Goal: Use online tool/utility: Use online tool/utility

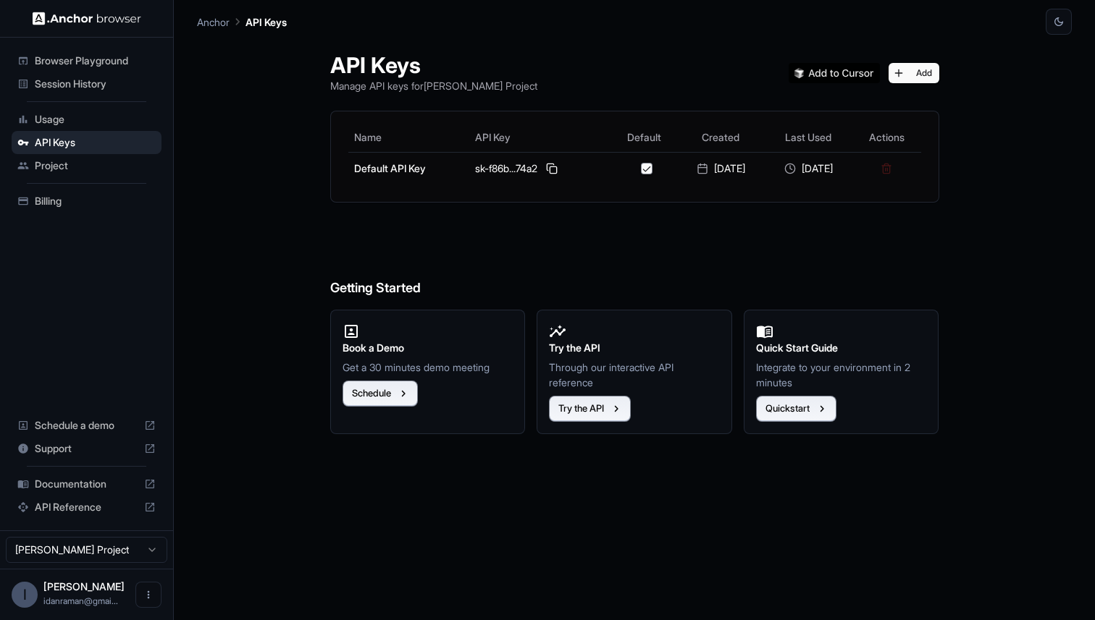
click at [56, 67] on span "Browser Playground" at bounding box center [95, 61] width 121 height 14
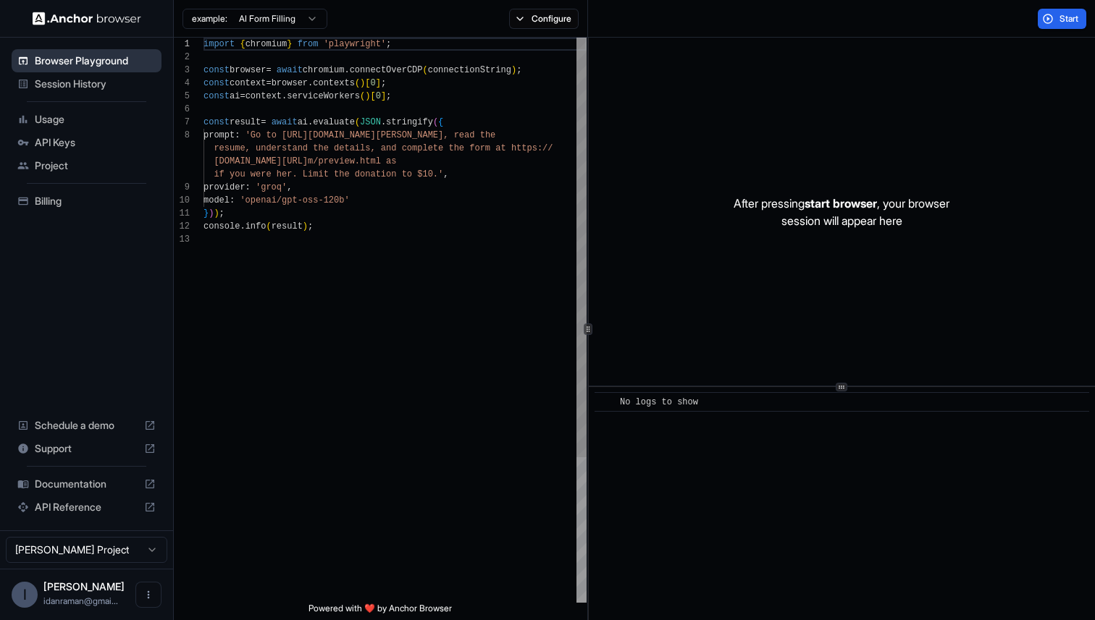
scroll to position [91, 0]
click at [270, 24] on html "Browser Playground Session History Usage API Keys Project Billing Schedule a de…" at bounding box center [547, 310] width 1095 height 620
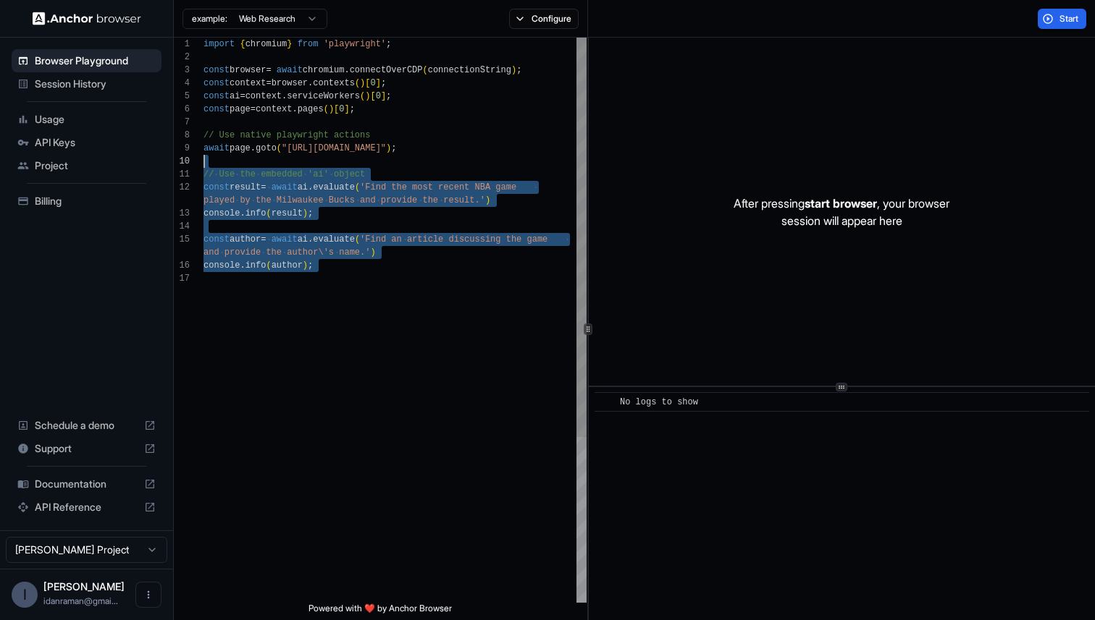
scroll to position [117, 0]
drag, startPoint x: 379, startPoint y: 393, endPoint x: 197, endPoint y: 161, distance: 295.0
click at [203, 161] on div "import { chromium } from 'playwright' ; const browser = await chromium . connec…" at bounding box center [394, 438] width 383 height 800
type textarea "**********"
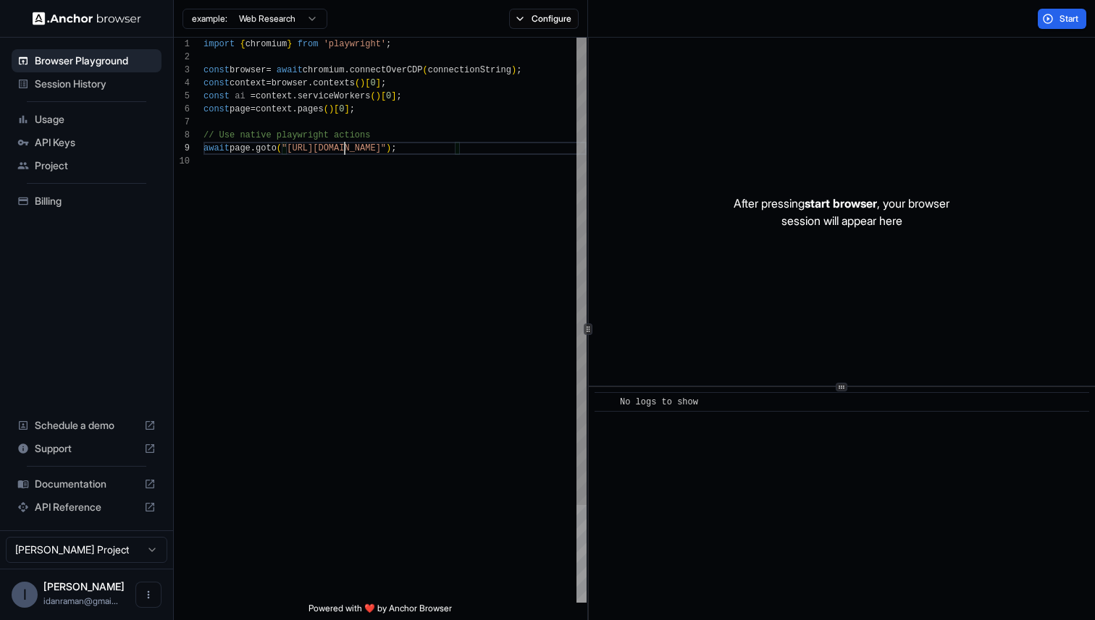
scroll to position [104, 0]
click at [344, 145] on div "import { chromium } from 'playwright' ; const browser = await chromium . connec…" at bounding box center [394, 379] width 383 height 683
click at [1061, 17] on span "Start" at bounding box center [1069, 19] width 20 height 12
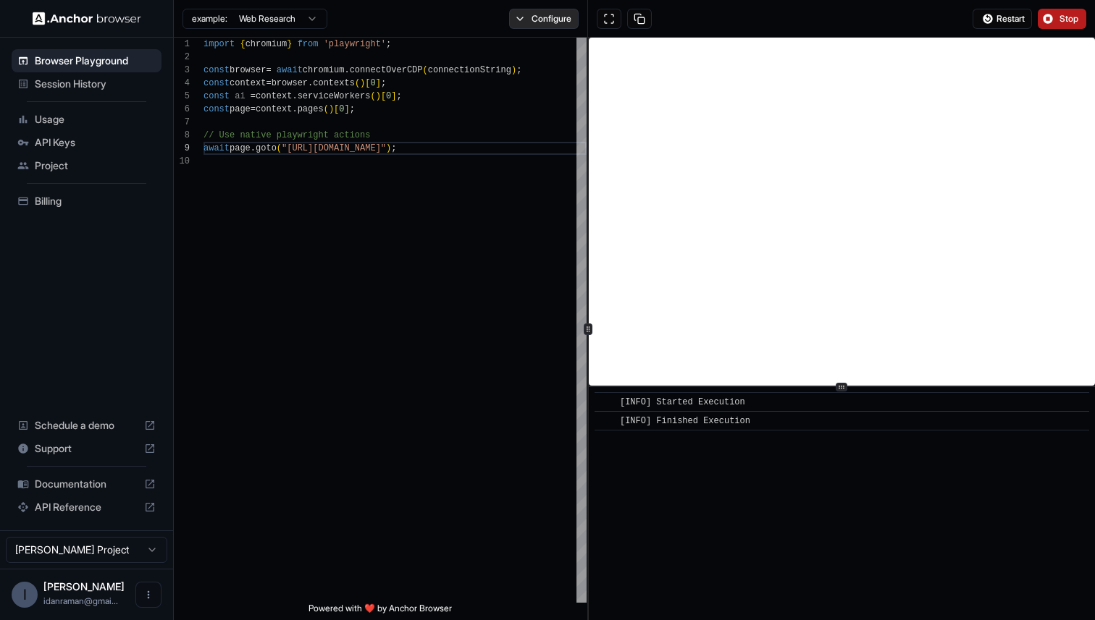
click at [544, 17] on button "Configure" at bounding box center [544, 19] width 70 height 20
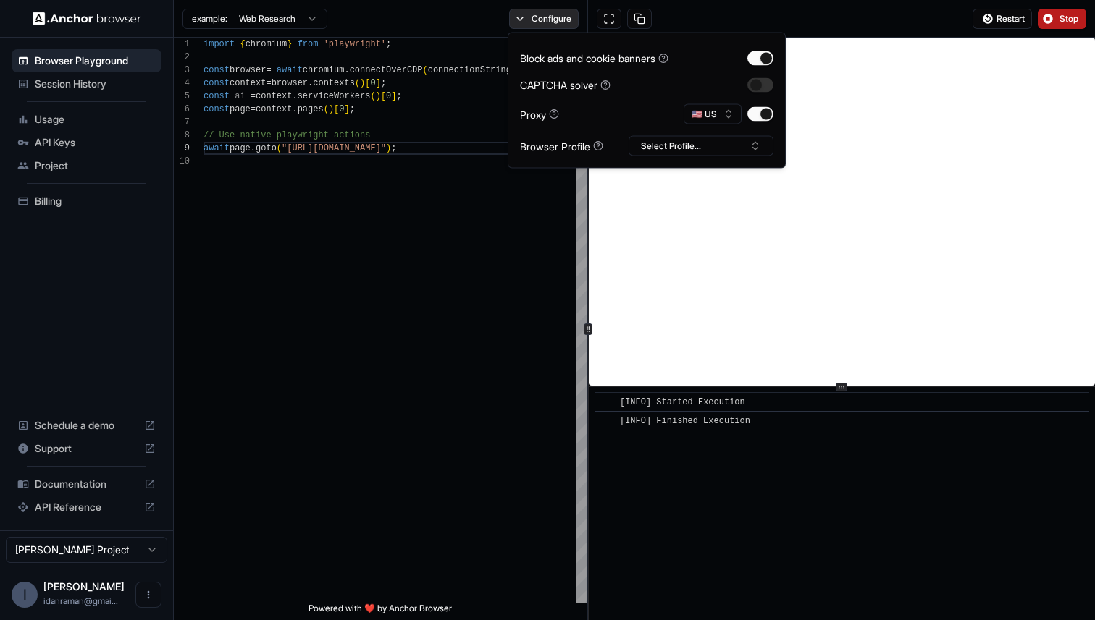
click at [544, 17] on button "Configure" at bounding box center [544, 19] width 70 height 20
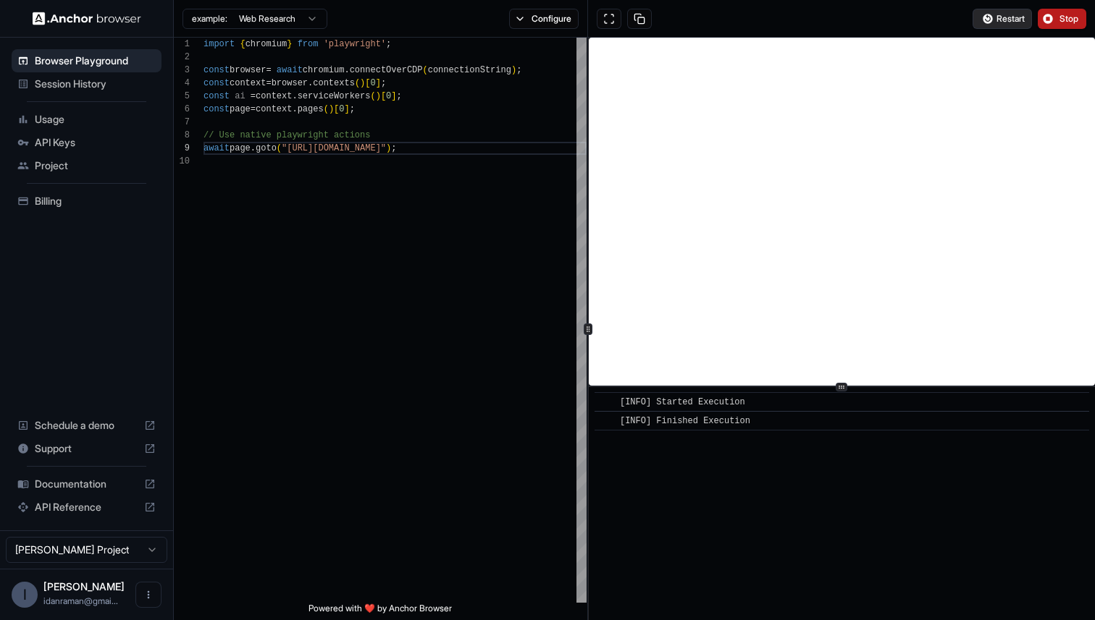
click at [996, 13] on span "Restart" at bounding box center [1010, 19] width 28 height 12
click at [536, 20] on button "Configure" at bounding box center [544, 19] width 70 height 20
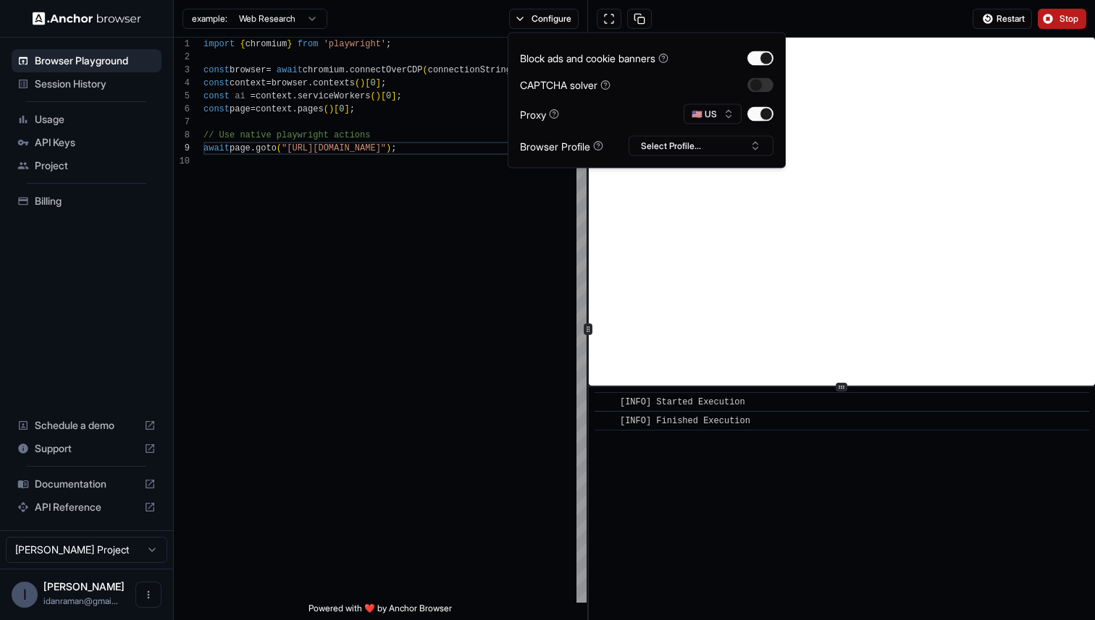
click at [814, 12] on div "Restart Stop" at bounding box center [841, 19] width 507 height 38
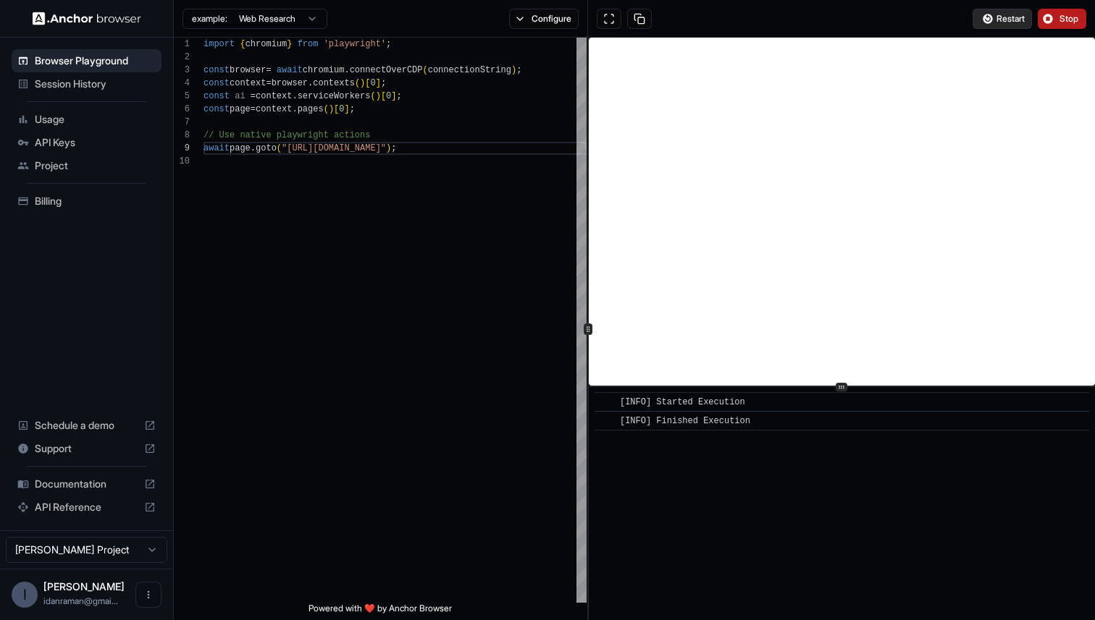
click at [992, 20] on button "Restart" at bounding box center [1001, 19] width 59 height 20
